Goal: Task Accomplishment & Management: Complete application form

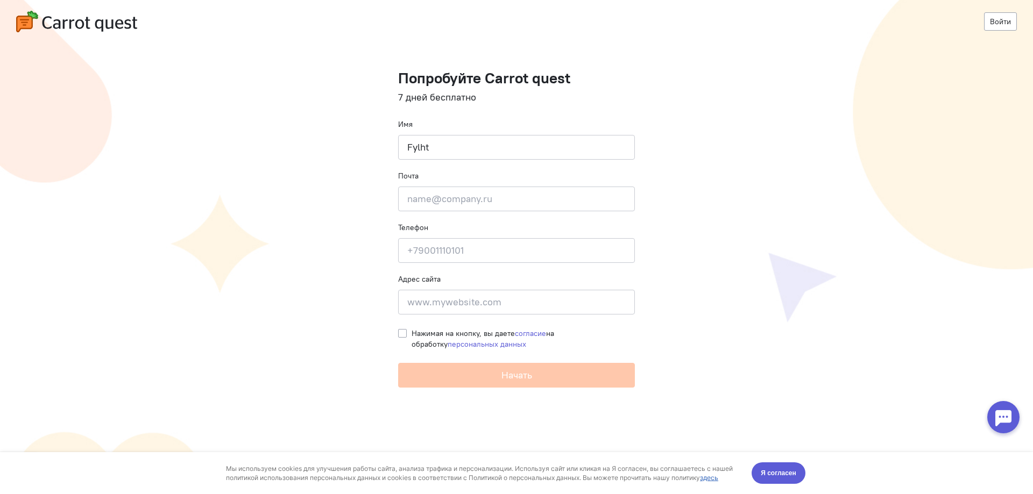
drag, startPoint x: 422, startPoint y: 149, endPoint x: 337, endPoint y: 148, distance: 85.0
click at [337, 148] on cq-registration "Войти Попробуйте Carrot quest 7 дней бесплатно Имя Fylht Почта Введите почту Те…" at bounding box center [516, 247] width 1033 height 494
drag, startPoint x: 440, startPoint y: 203, endPoint x: 436, endPoint y: 209, distance: 7.3
click at [436, 209] on input "email" at bounding box center [516, 199] width 237 height 25
click at [446, 149] on input "Андрейц" at bounding box center [516, 147] width 237 height 25
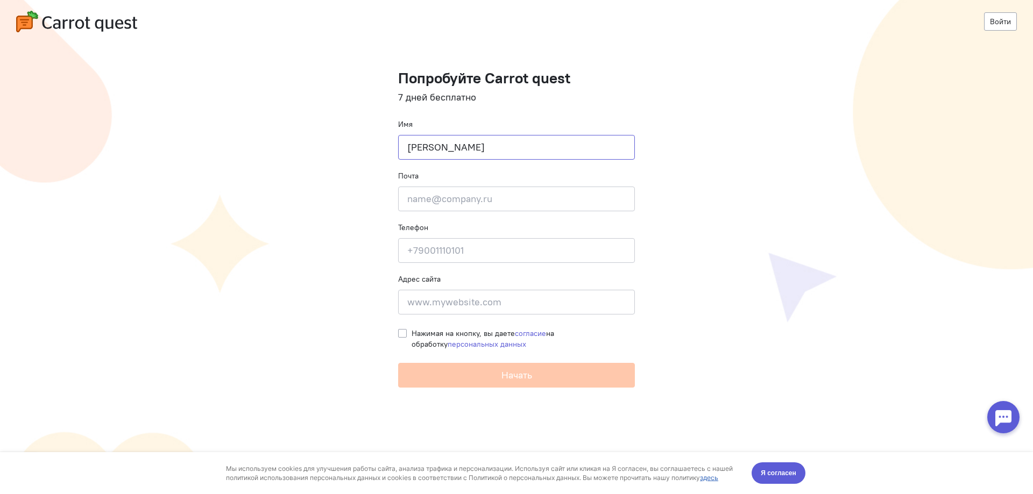
type input "[PERSON_NAME]"
click at [448, 199] on input "email" at bounding box center [516, 199] width 237 height 25
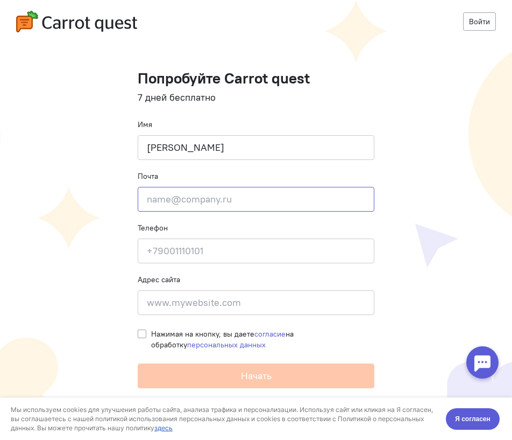
paste input "[URL][DOMAIN_NAME]"
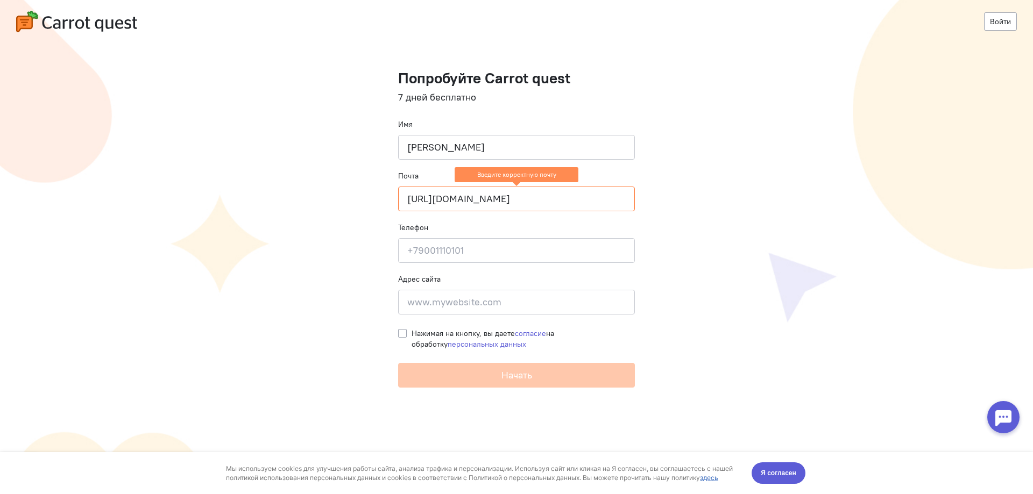
drag, startPoint x: 527, startPoint y: 198, endPoint x: 228, endPoint y: 190, distance: 299.8
click at [228, 190] on cq-registration "Войти Попробуйте Carrot quest 7 дней бесплатно Имя [PERSON_NAME] Почта [URL][DO…" at bounding box center [516, 247] width 1033 height 494
paste input "email"
type input "[URL][DOMAIN_NAME]"
click at [447, 302] on input at bounding box center [516, 302] width 237 height 25
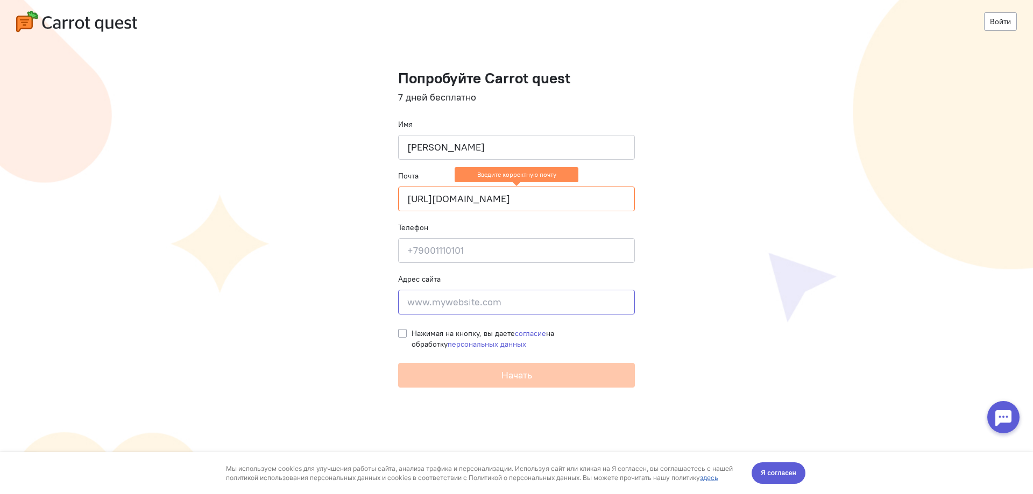
paste input "[URL][DOMAIN_NAME]"
type input "[URL][DOMAIN_NAME]"
drag, startPoint x: 541, startPoint y: 195, endPoint x: 147, endPoint y: 182, distance: 394.1
click at [172, 181] on cq-registration "Войти Попробуйте Carrot quest 7 дней бесплатно Имя [PERSON_NAME] Почта [URL][DO…" at bounding box center [516, 247] width 1033 height 494
paste input "[EMAIL_ADDRESS][DOMAIN_NAME]"
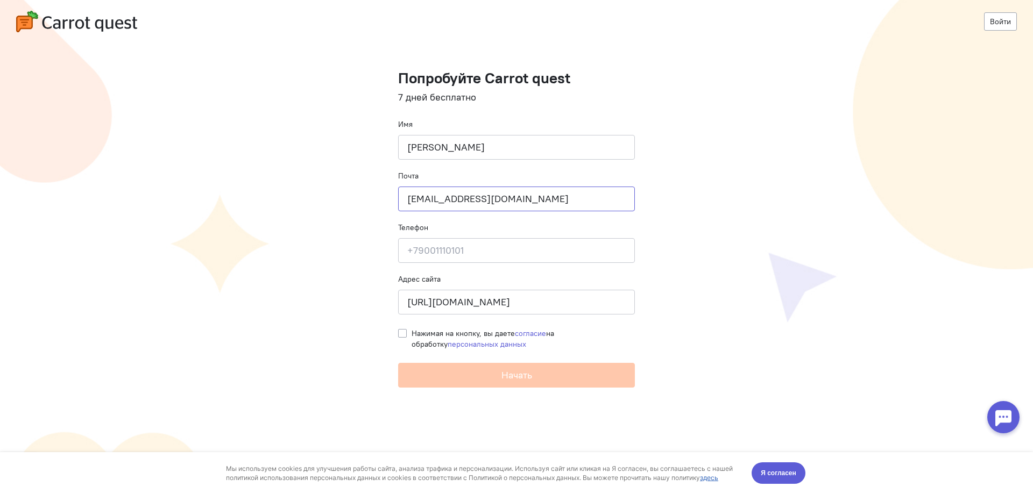
type input "[EMAIL_ADDRESS][DOMAIN_NAME]"
click at [454, 255] on input at bounding box center [516, 250] width 237 height 25
click at [438, 248] on input at bounding box center [516, 250] width 237 height 25
paste input "[PHONE_NUMBER]"
type input "[PHONE_NUMBER]"
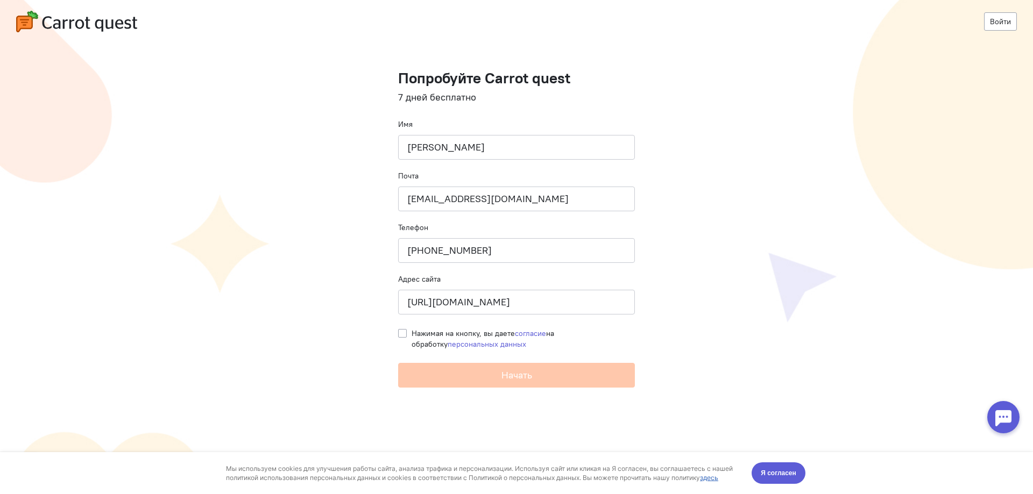
click at [412, 330] on label "Нажимая на кнопку, вы даете согласие на обработку персональных данных" at bounding box center [523, 339] width 223 height 22
click at [401, 330] on input "Нажимая на кнопку, вы даете согласие на обработку персональных данных" at bounding box center [402, 333] width 9 height 10
checkbox input "true"
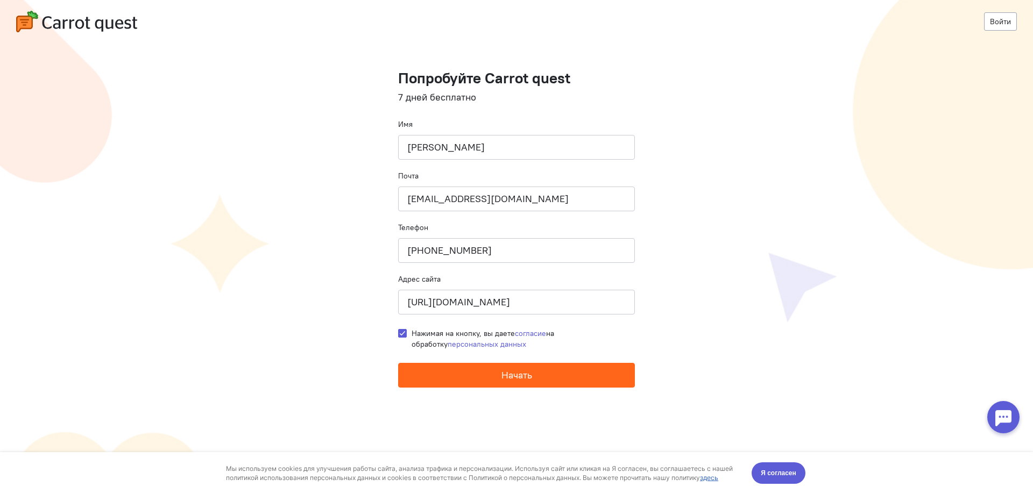
click at [476, 378] on button "Начать" at bounding box center [516, 375] width 237 height 25
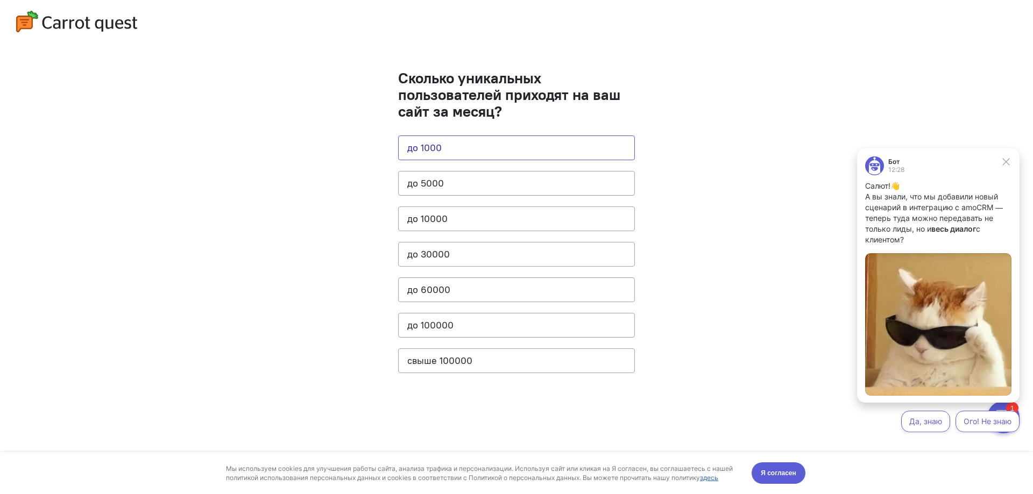
click at [474, 145] on button "до 1000" at bounding box center [516, 148] width 237 height 25
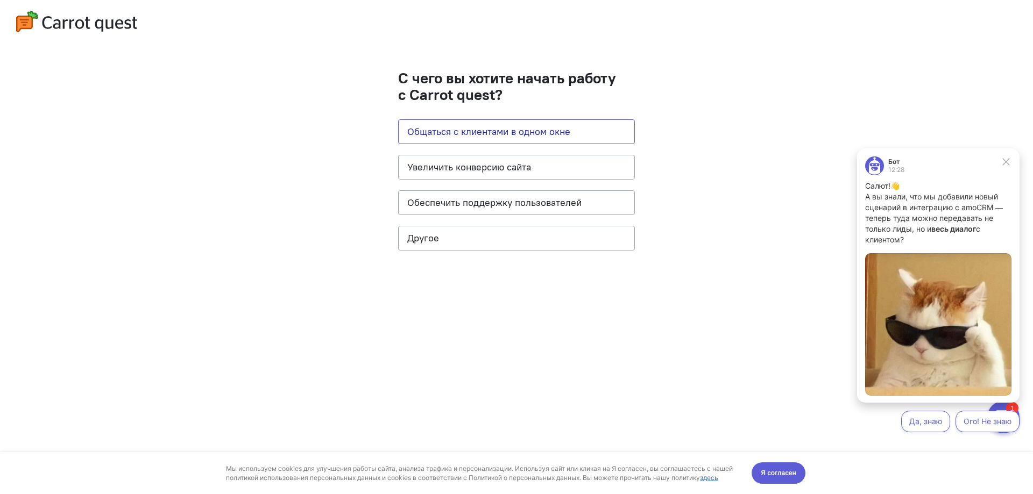
click at [489, 136] on button "Общаться с клиентами в одном окне" at bounding box center [516, 131] width 237 height 25
